Goal: Transaction & Acquisition: Book appointment/travel/reservation

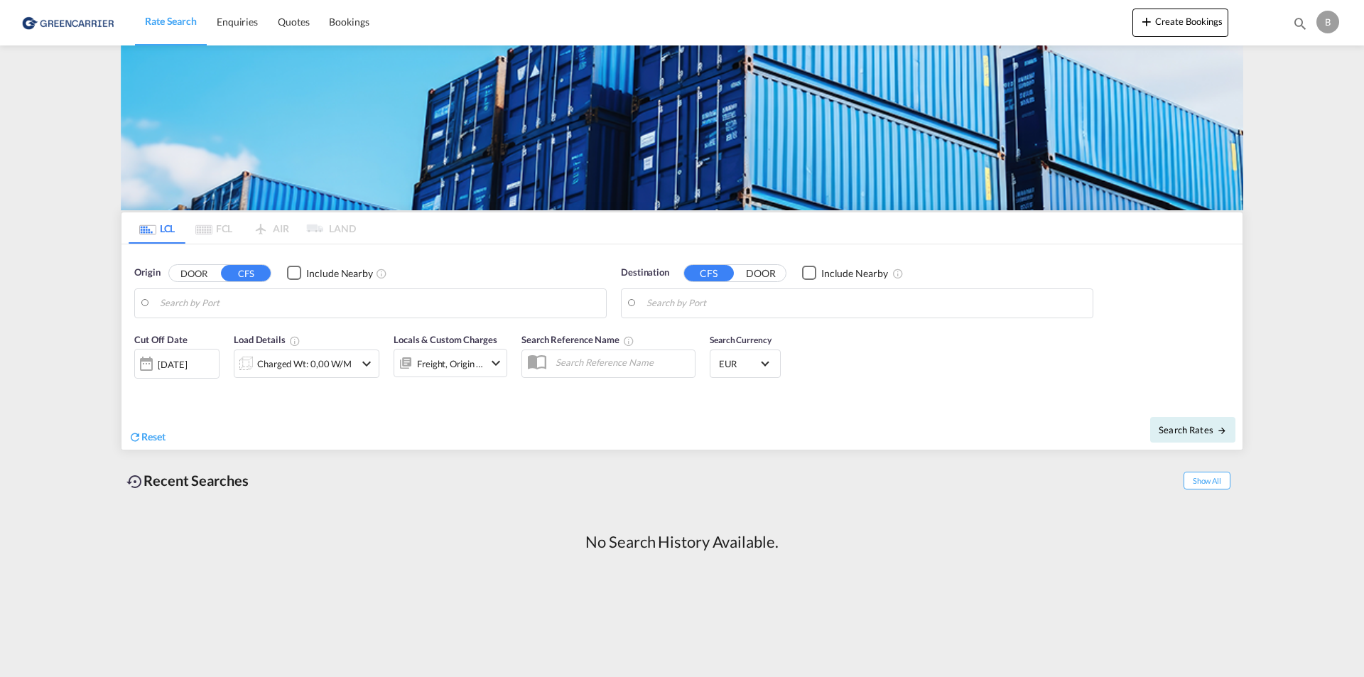
click at [192, 271] on button "DOOR" at bounding box center [194, 273] width 50 height 16
click at [259, 300] on input "Search by Door" at bounding box center [379, 303] width 439 height 21
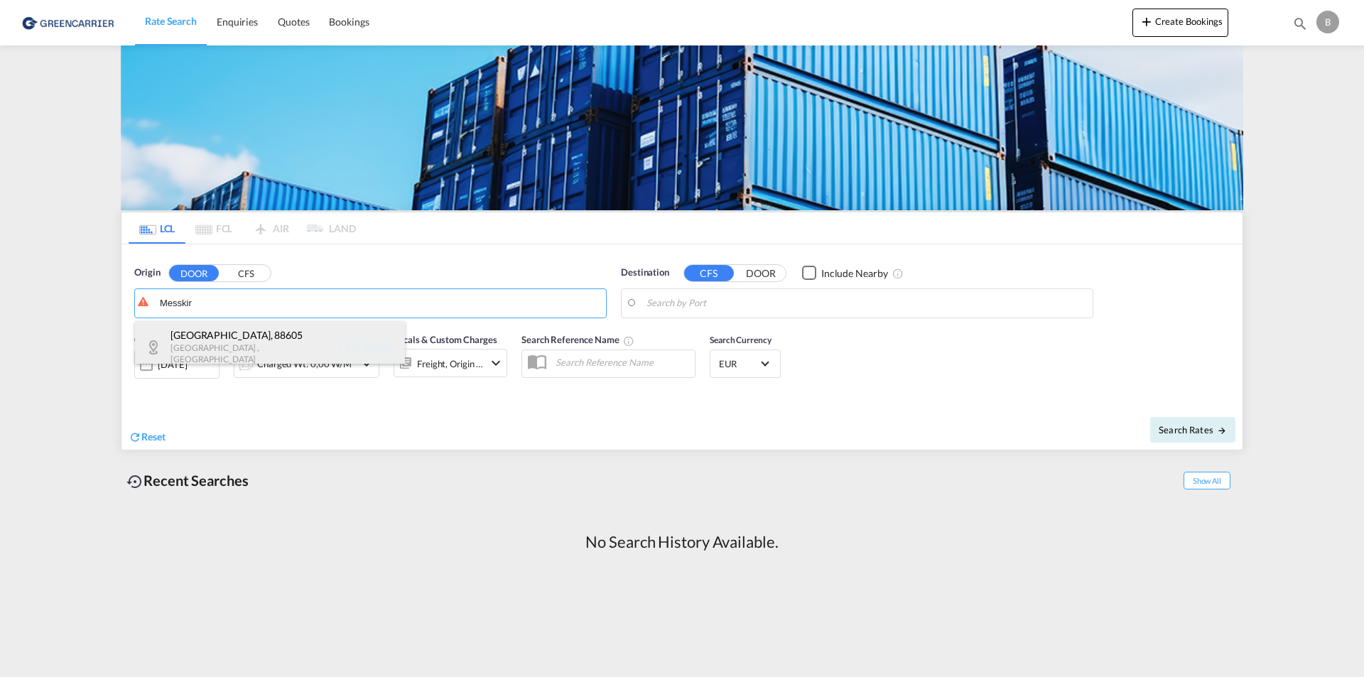
click at [239, 342] on div "[GEOGRAPHIC_DATA] , 88605 [GEOGRAPHIC_DATA] , [GEOGRAPHIC_DATA] DE-88605" at bounding box center [270, 347] width 270 height 52
type input "DE-88605, [GEOGRAPHIC_DATA], [GEOGRAPHIC_DATA]"
click at [798, 307] on input "Search by Port" at bounding box center [865, 303] width 439 height 21
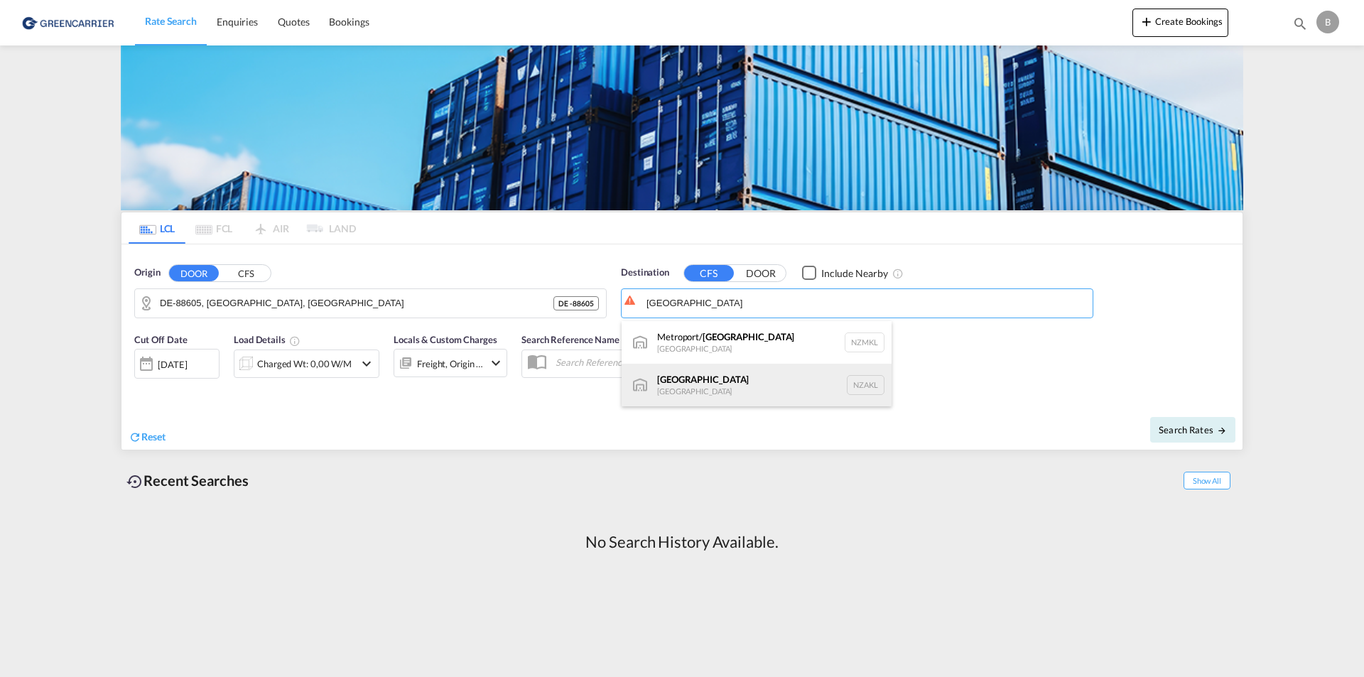
click at [708, 376] on div "[GEOGRAPHIC_DATA] [GEOGRAPHIC_DATA] NZAKL" at bounding box center [757, 385] width 270 height 43
type input "[GEOGRAPHIC_DATA], NZAKL"
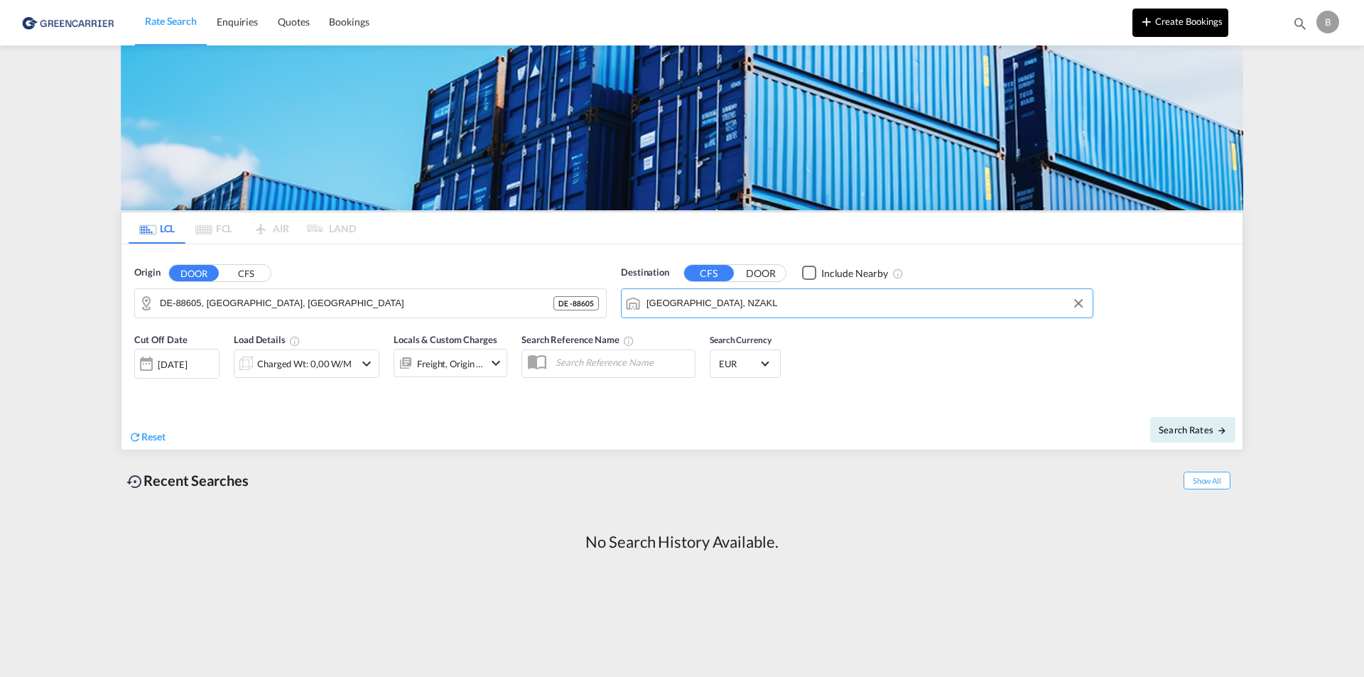
click at [1160, 18] on button "Create Bookings" at bounding box center [1180, 23] width 96 height 28
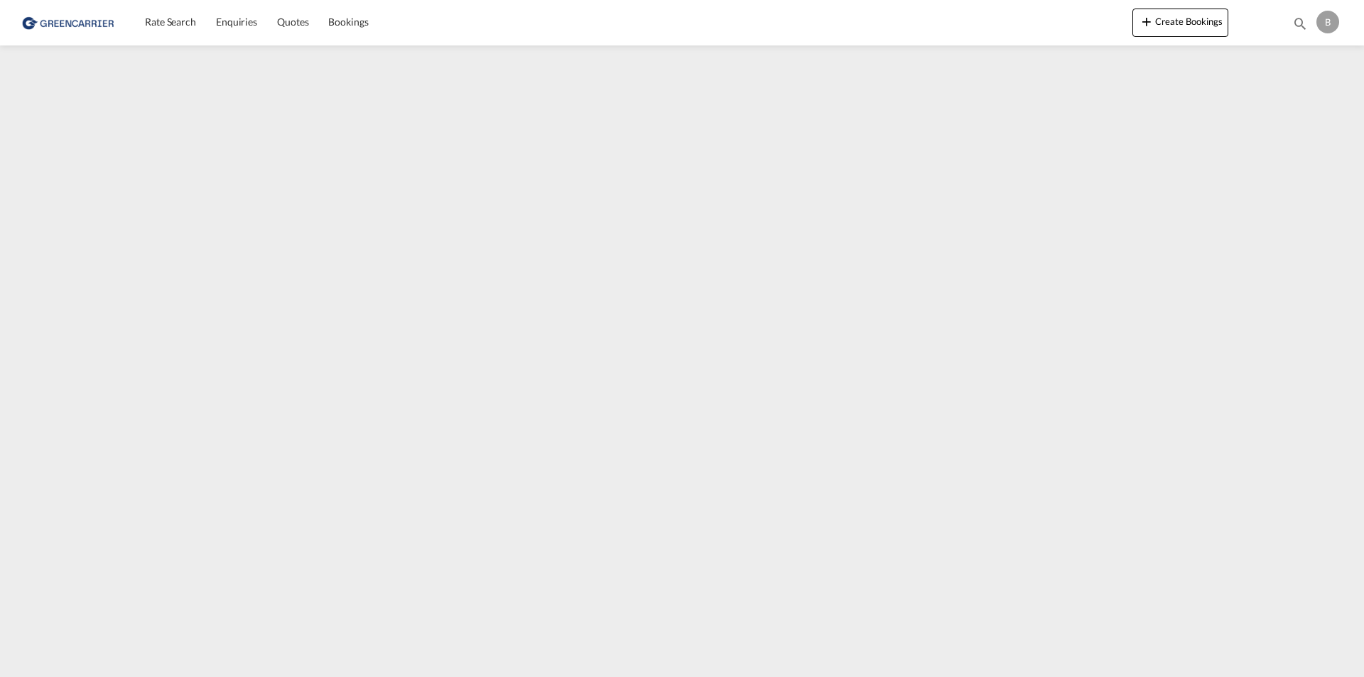
click at [71, 20] on img at bounding box center [69, 22] width 96 height 32
click at [59, 20] on img at bounding box center [69, 22] width 96 height 32
click at [74, 21] on img at bounding box center [69, 22] width 96 height 32
click at [67, 23] on img at bounding box center [69, 22] width 96 height 32
click at [148, 20] on span "Rate Search" at bounding box center [170, 22] width 51 height 12
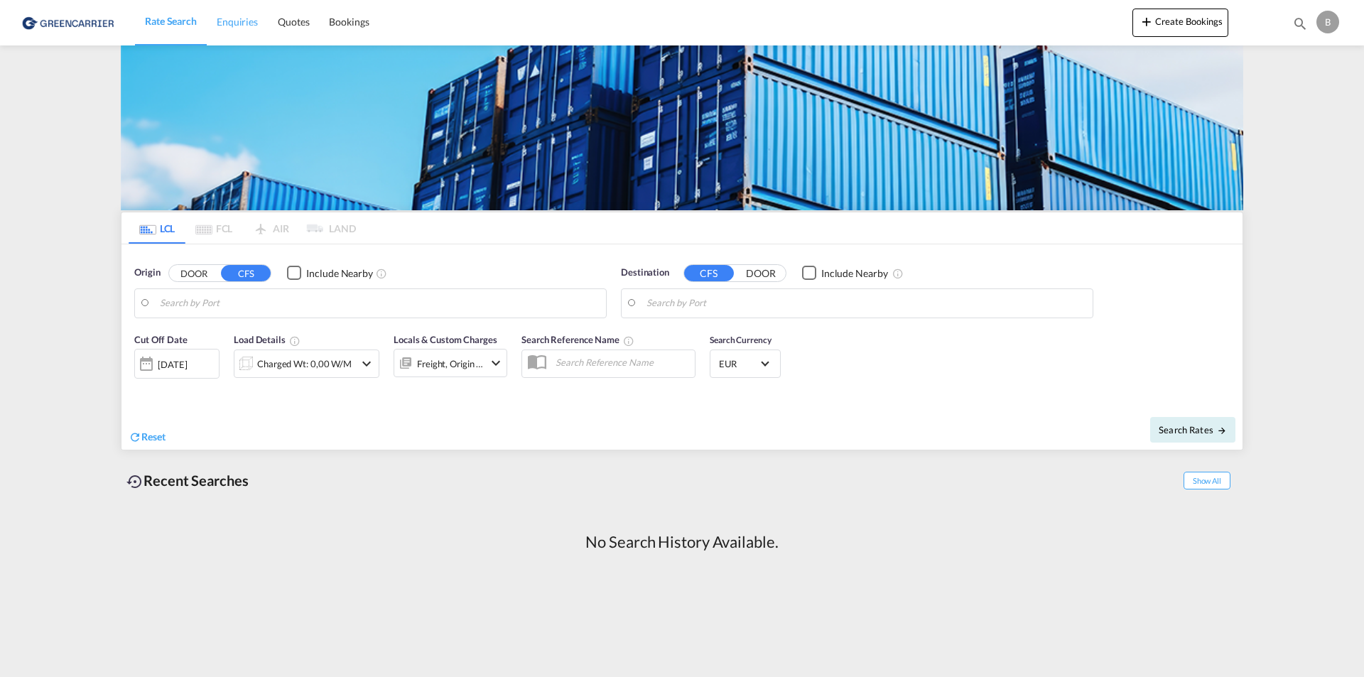
click at [239, 19] on span "Enquiries" at bounding box center [237, 22] width 41 height 12
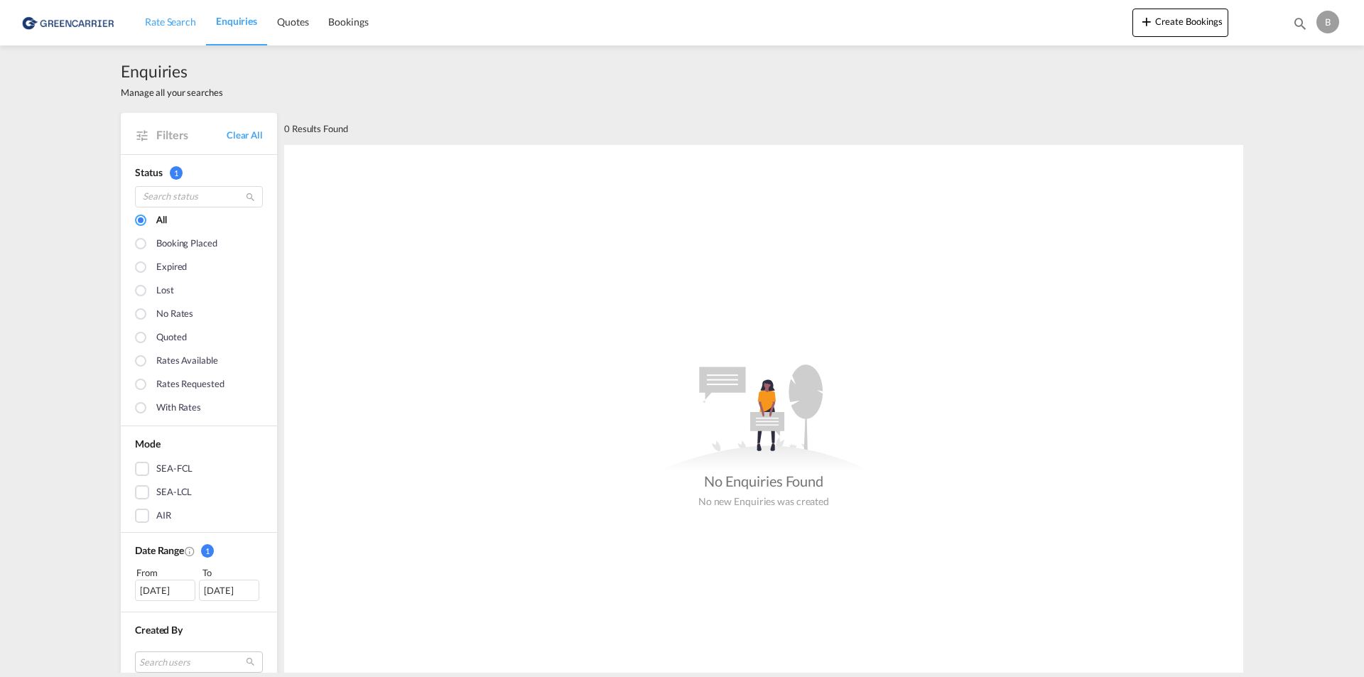
click at [141, 26] on link "Rate Search" at bounding box center [170, 22] width 71 height 46
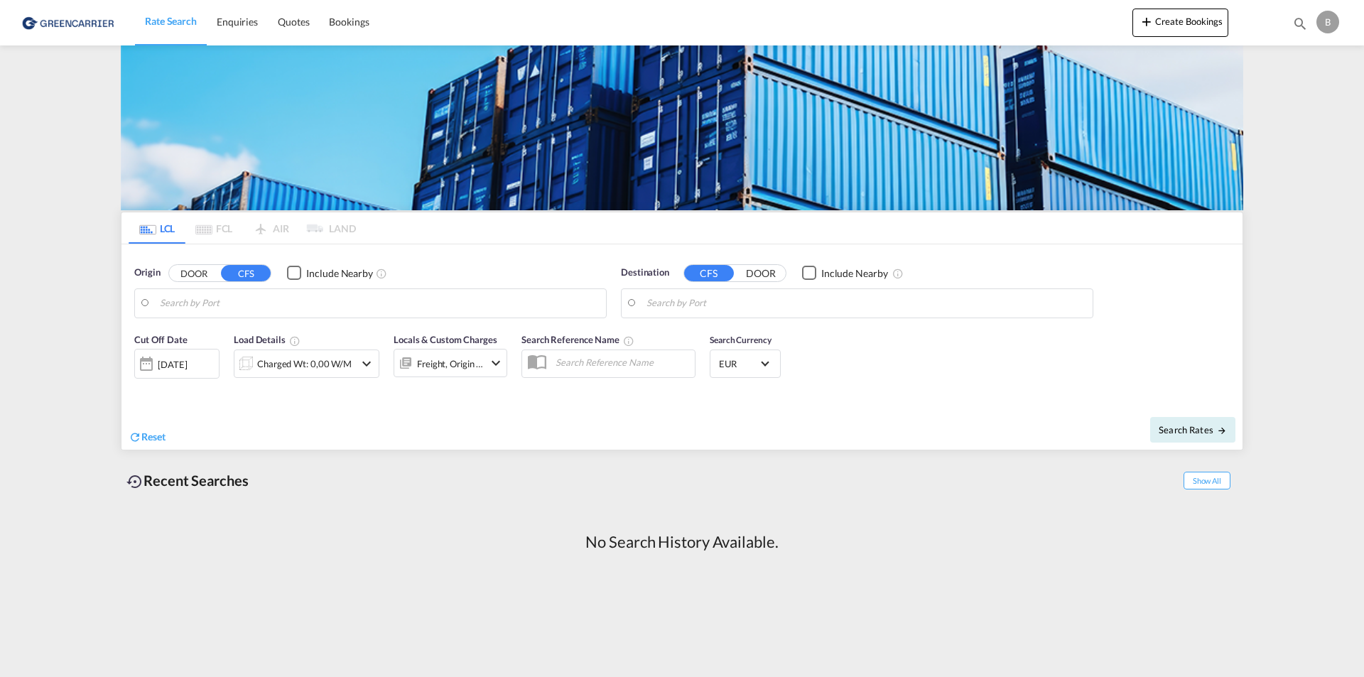
click at [252, 298] on input "Search by Port" at bounding box center [379, 303] width 439 height 21
click at [351, 18] on span "Bookings" at bounding box center [349, 22] width 40 height 12
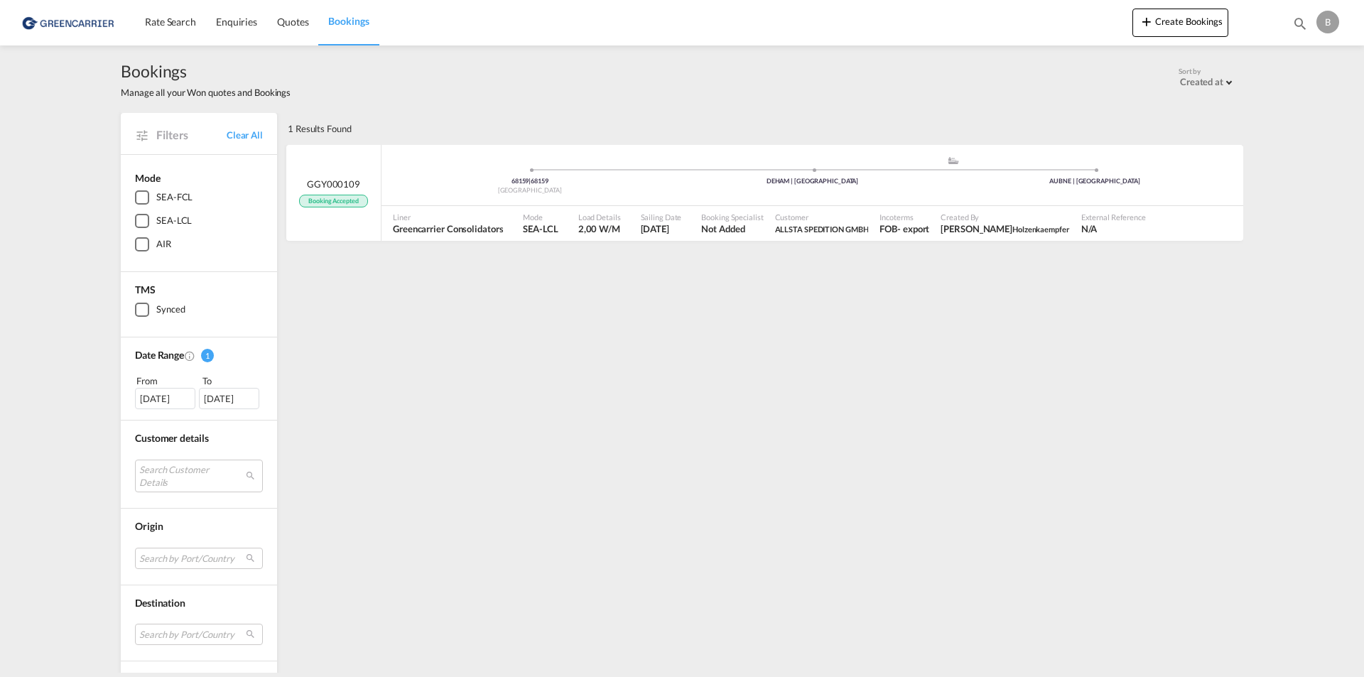
click at [54, 22] on img at bounding box center [69, 22] width 96 height 32
click at [1170, 18] on button "Create Bookings" at bounding box center [1180, 23] width 96 height 28
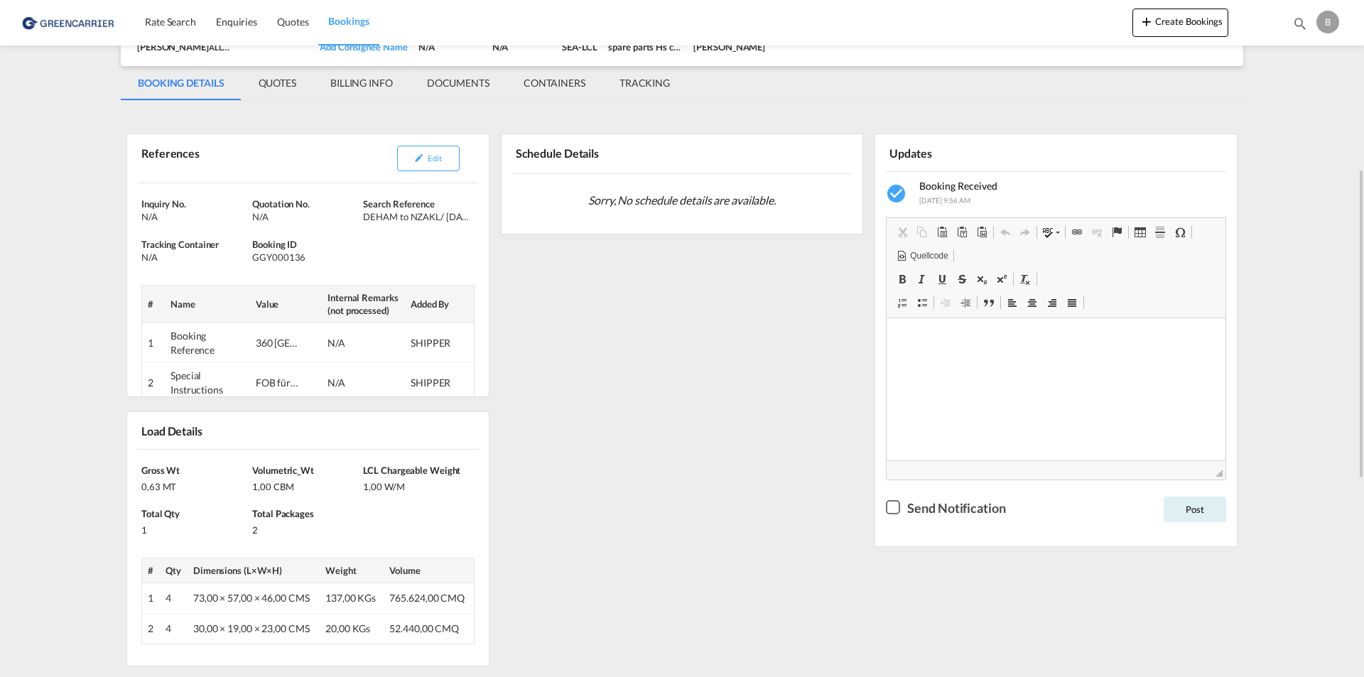
scroll to position [213, 0]
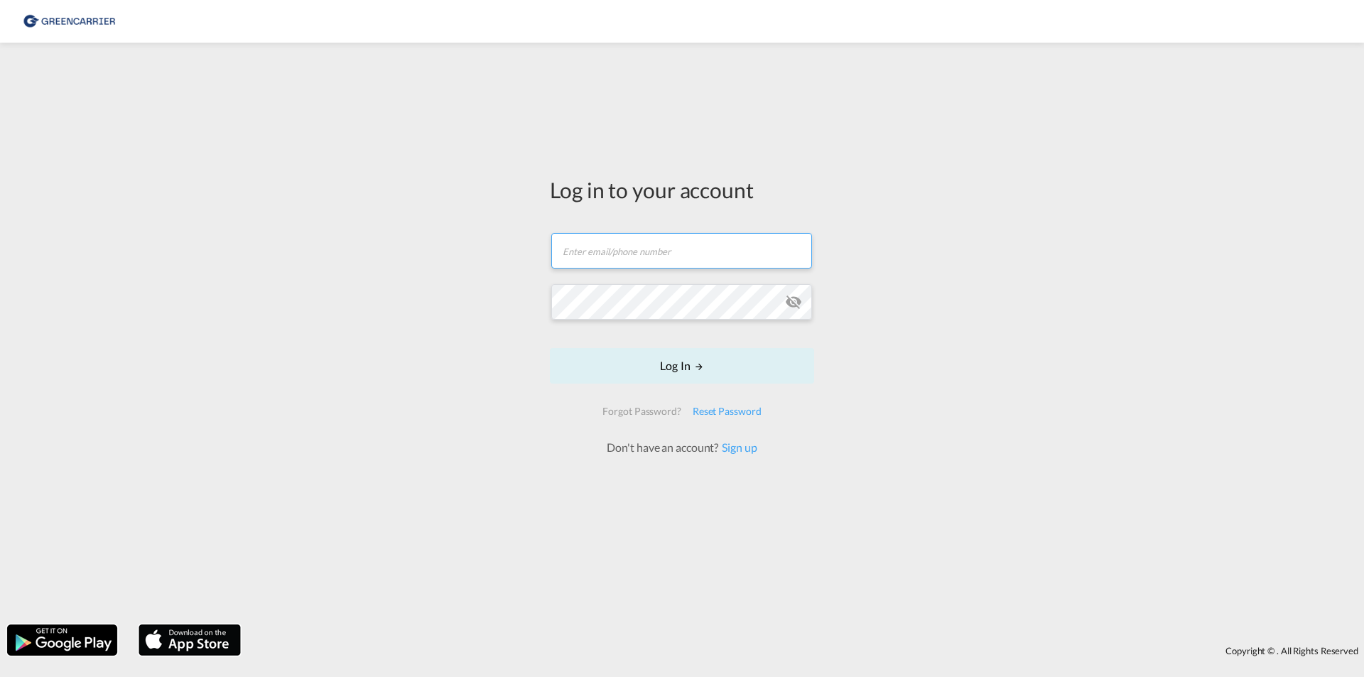
click at [663, 246] on input "text" at bounding box center [681, 251] width 261 height 36
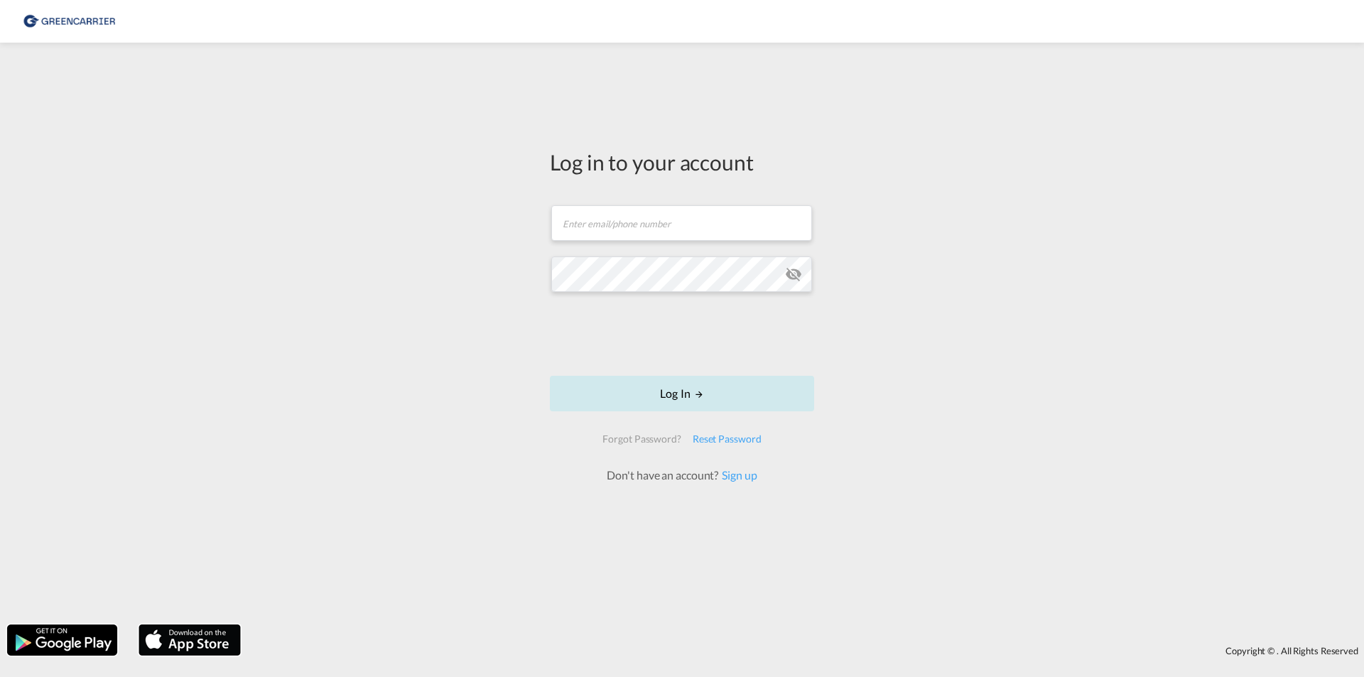
click at [651, 390] on button "Log In" at bounding box center [682, 394] width 264 height 36
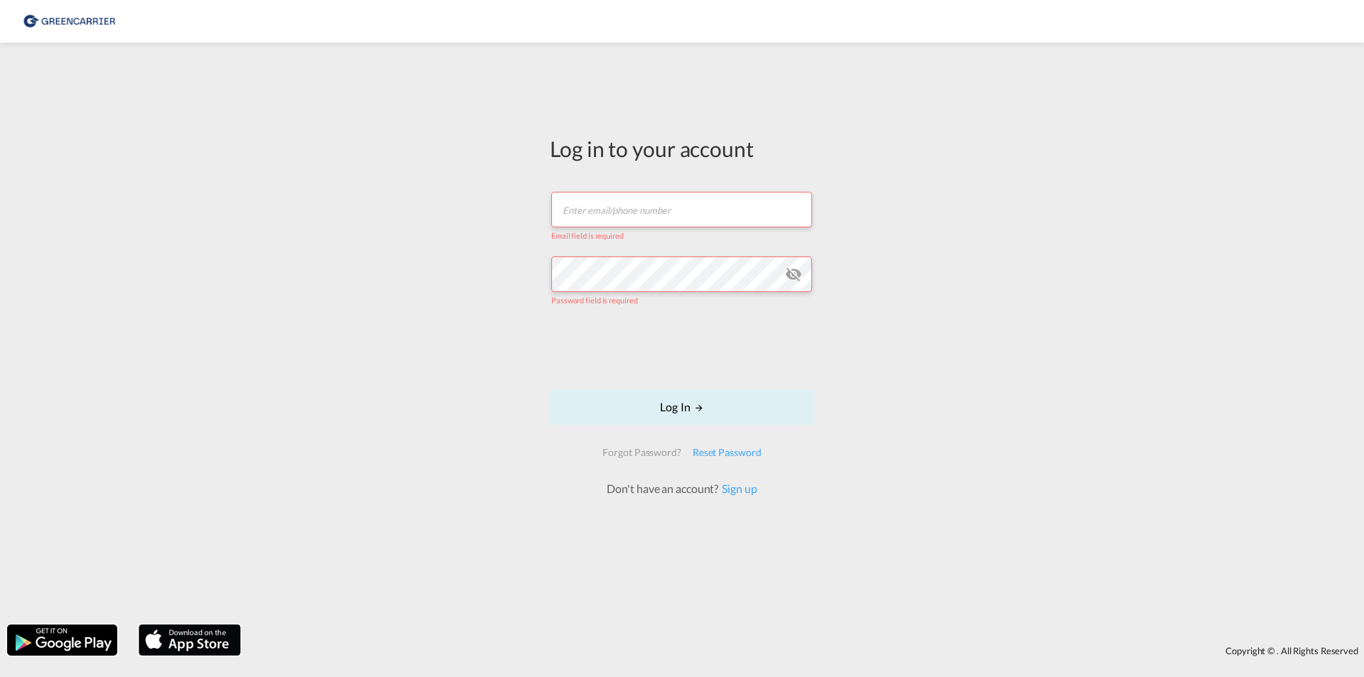
click at [638, 232] on div "Email field is required" at bounding box center [681, 233] width 261 height 13
click at [641, 208] on input "text" at bounding box center [681, 210] width 261 height 36
type input "[EMAIL_ADDRESS][DOMAIN_NAME]"
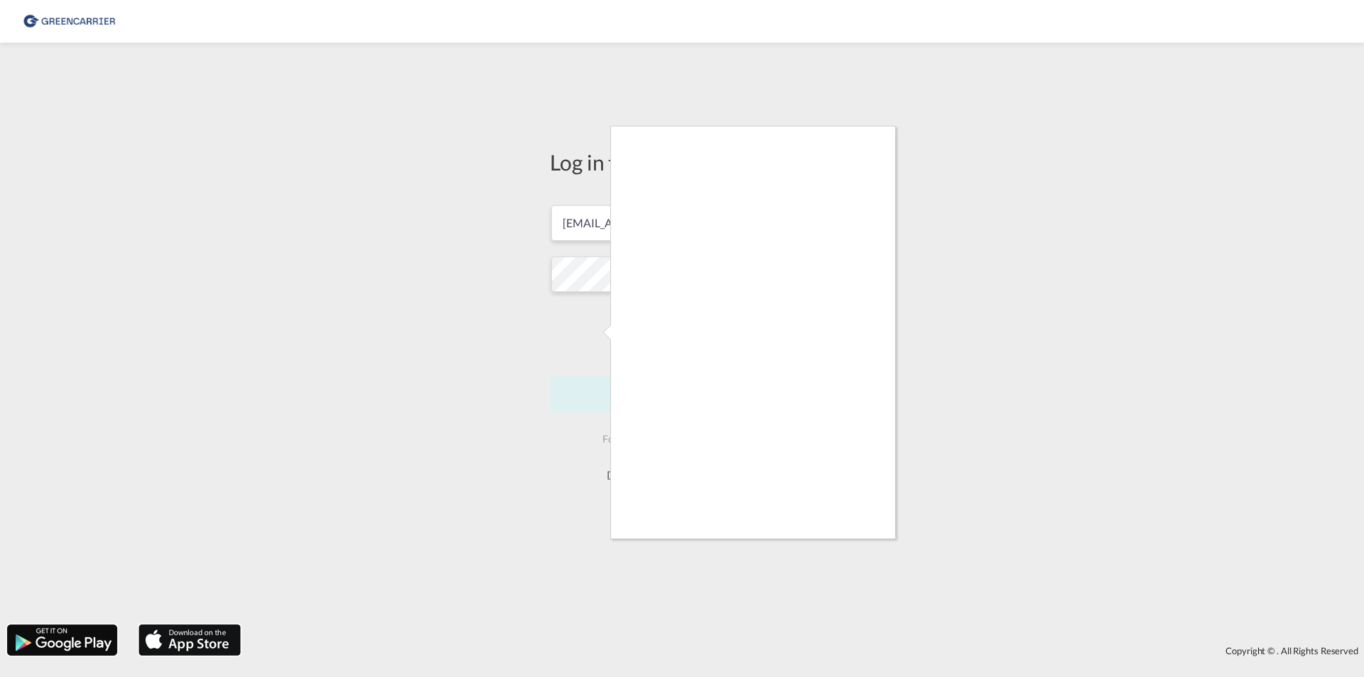
click at [607, 396] on div at bounding box center [682, 338] width 1364 height 677
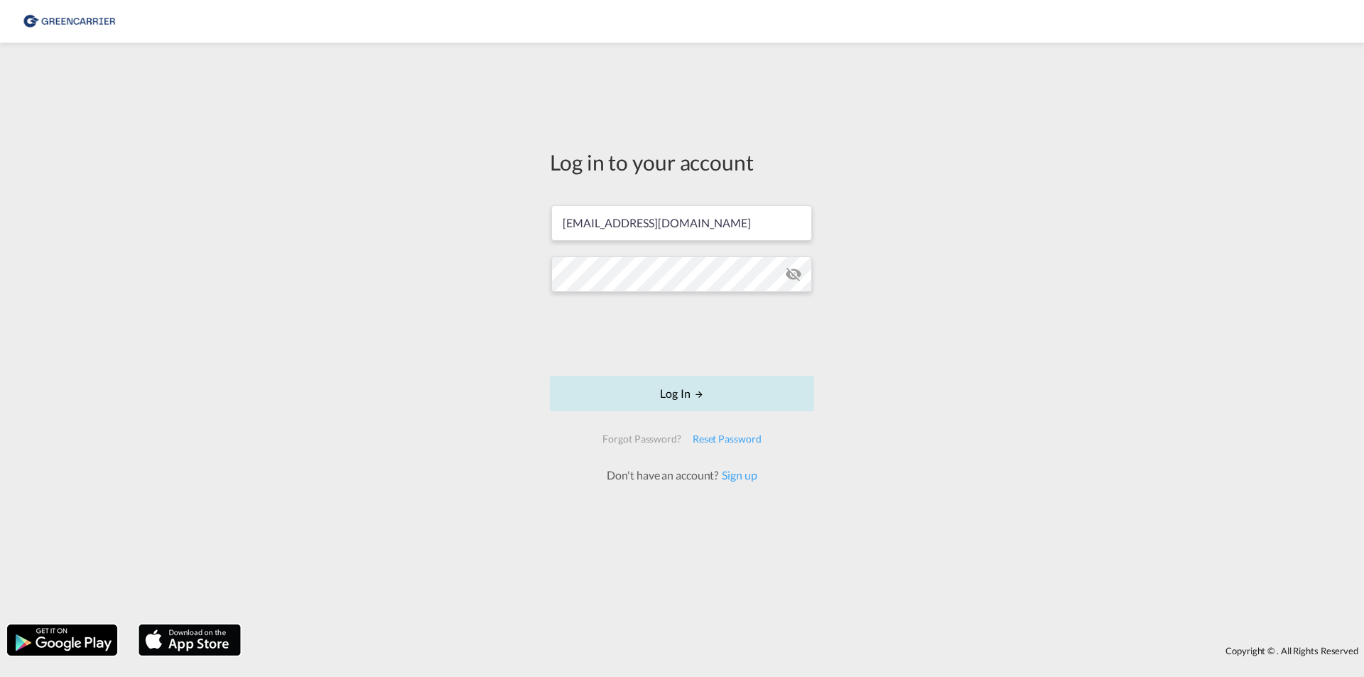
click at [622, 398] on button "Log In" at bounding box center [682, 394] width 264 height 36
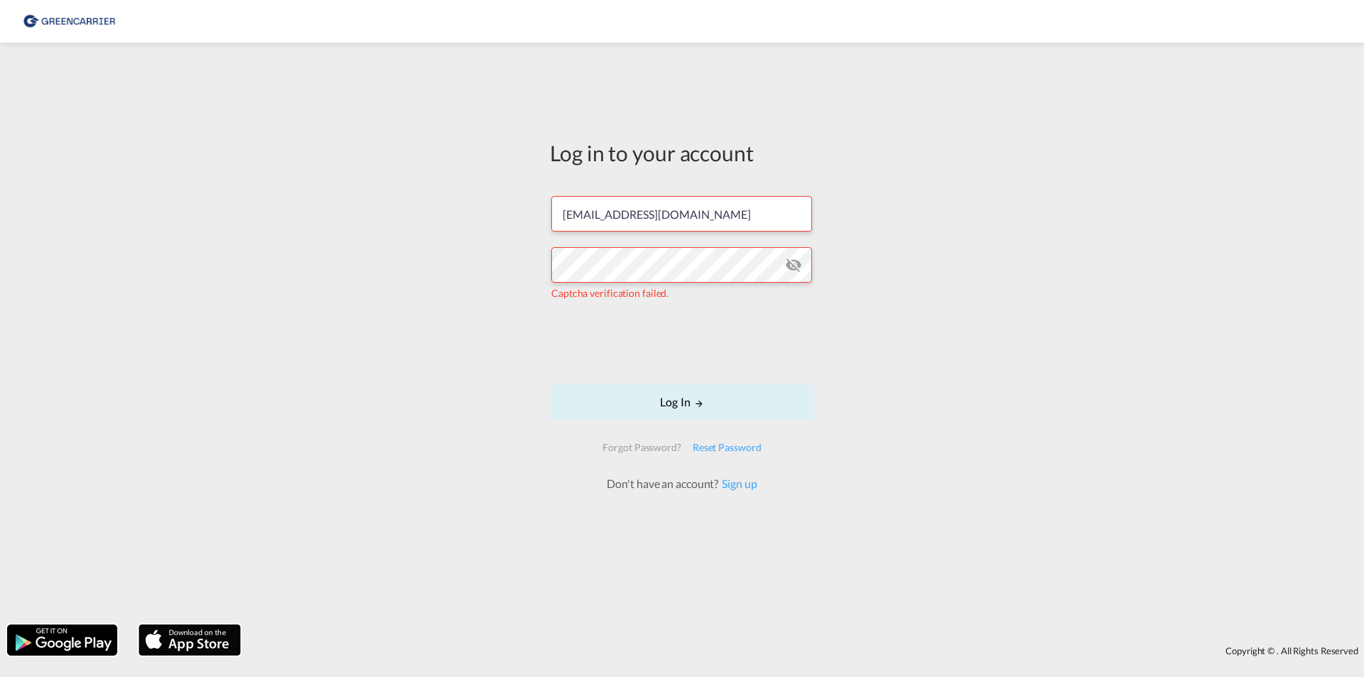
click at [567, 341] on form "[EMAIL_ADDRESS][DOMAIN_NAME] Captcha verification failed. Log In Forgot Passwor…" at bounding box center [682, 337] width 264 height 310
